Goal: Task Accomplishment & Management: Manage account settings

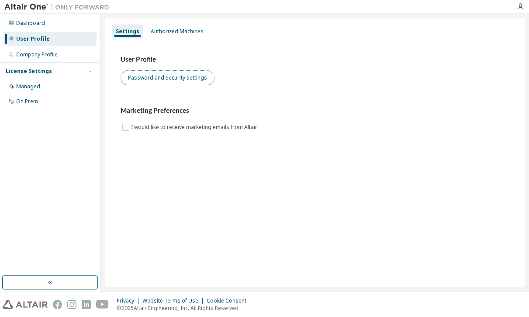
click at [146, 80] on button "Password and Security Settings" at bounding box center [168, 77] width 94 height 15
